Goal: Navigation & Orientation: Go to known website

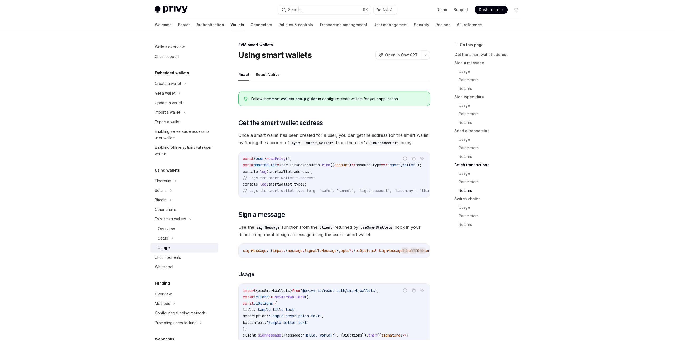
scroll to position [1476, 0]
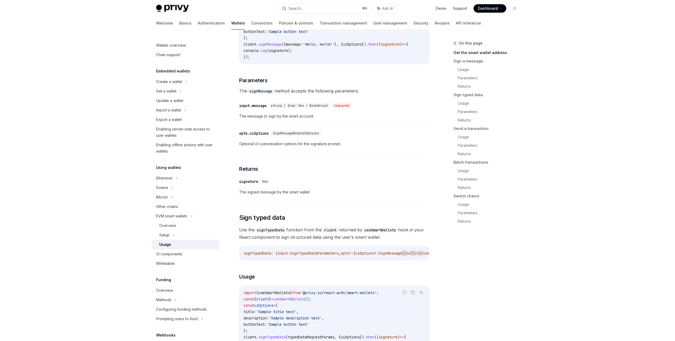
scroll to position [0, 0]
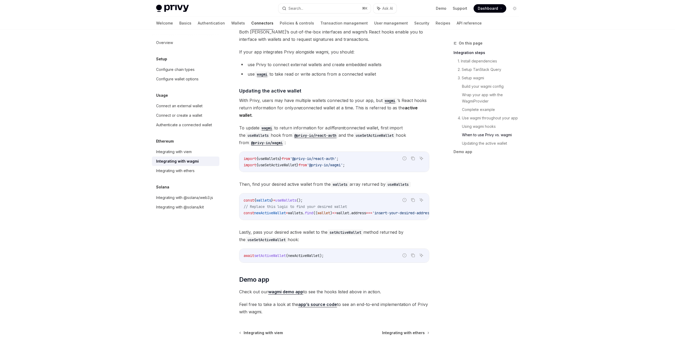
scroll to position [0, 46]
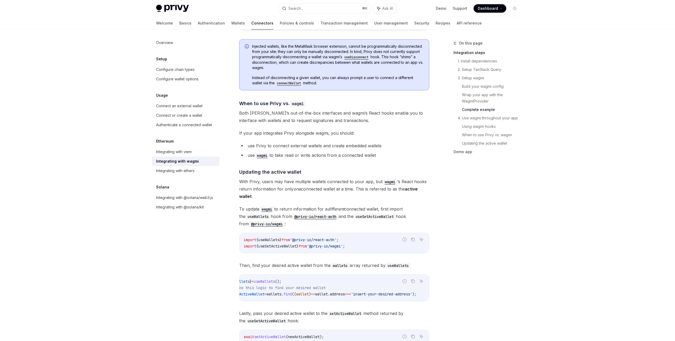
scroll to position [1120, 0]
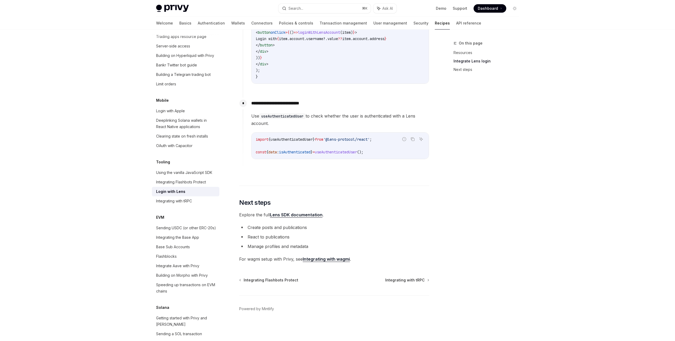
scroll to position [1193, 0]
click at [496, 6] on span "Dashboard" at bounding box center [488, 8] width 20 height 5
